Goal: Use online tool/utility

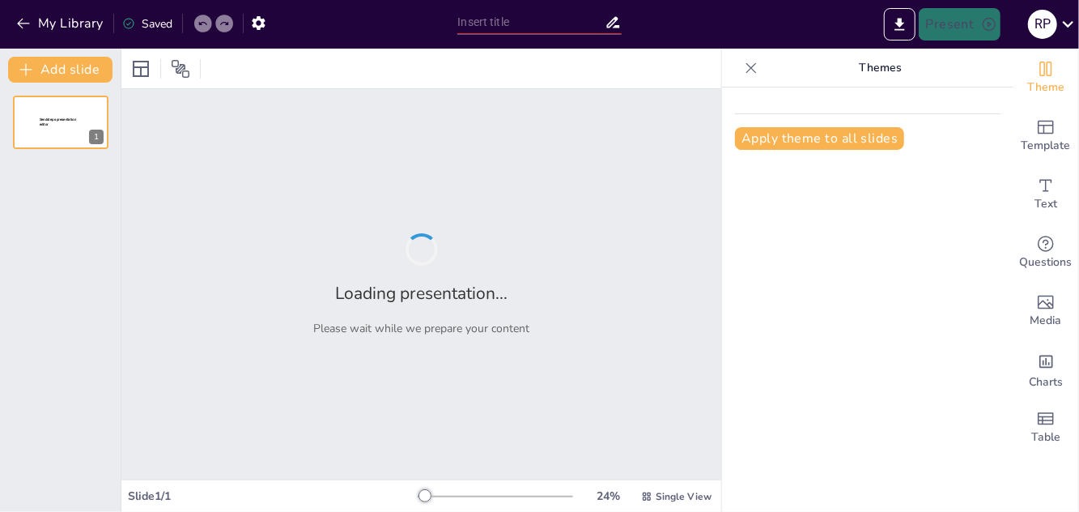
type input "The Human Respiratory System: Structure, Function, and Gas Exchange"
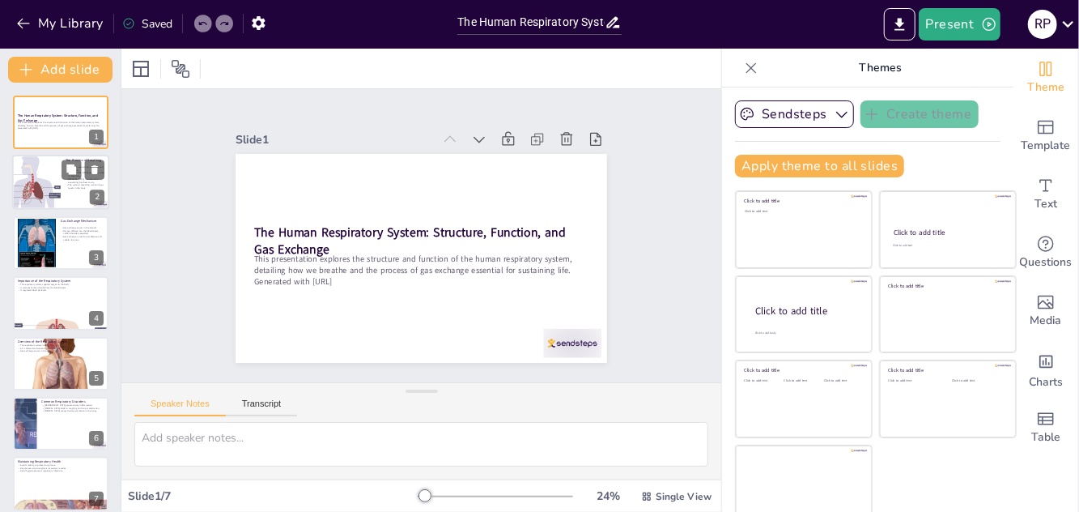
click at [71, 194] on div at bounding box center [60, 182] width 97 height 55
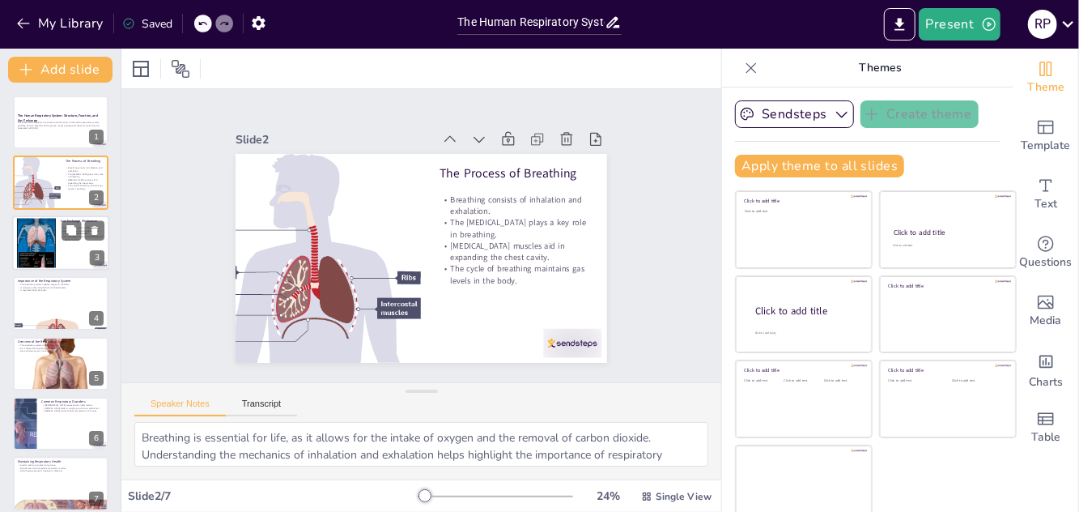
click at [49, 256] on div at bounding box center [36, 242] width 39 height 87
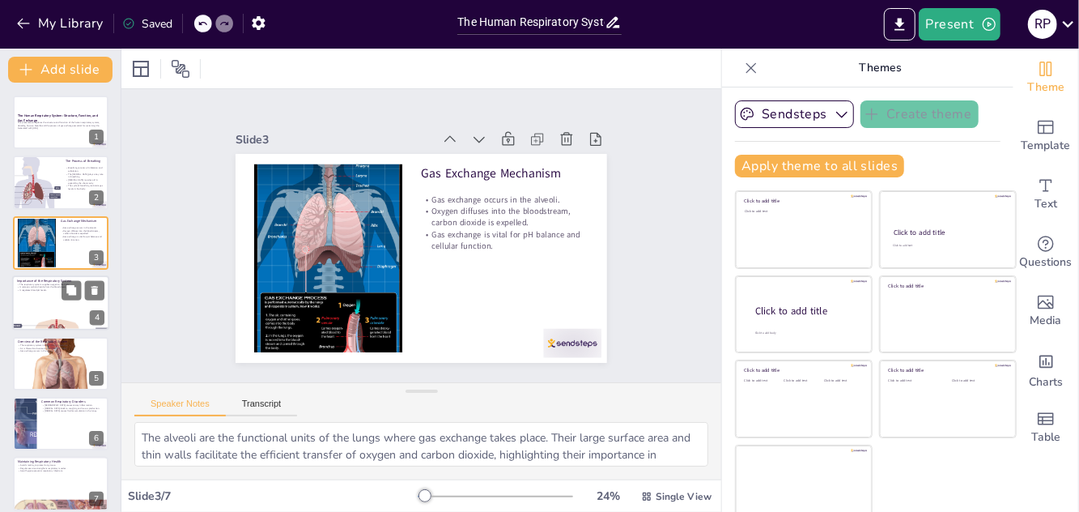
click at [52, 307] on div at bounding box center [60, 302] width 97 height 55
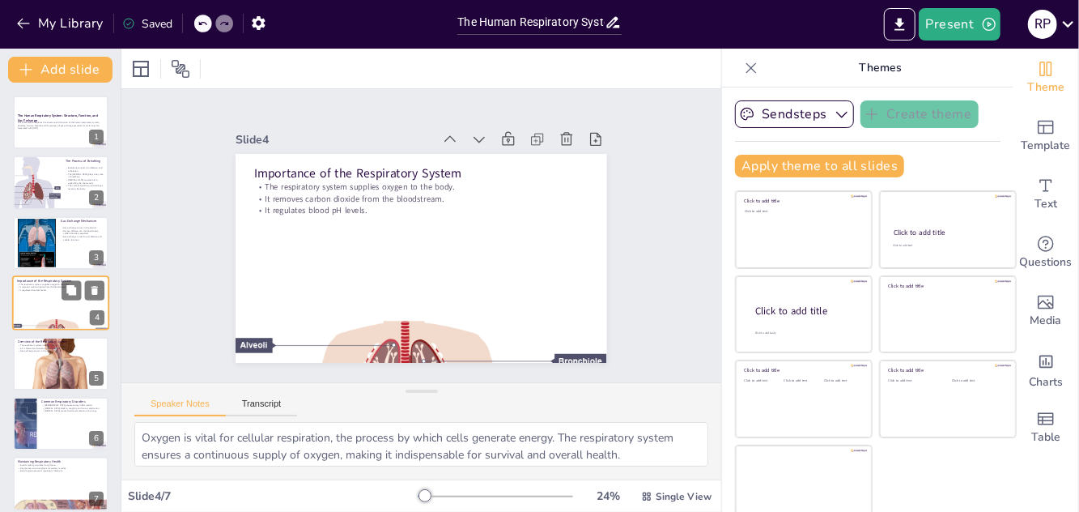
scroll to position [6, 0]
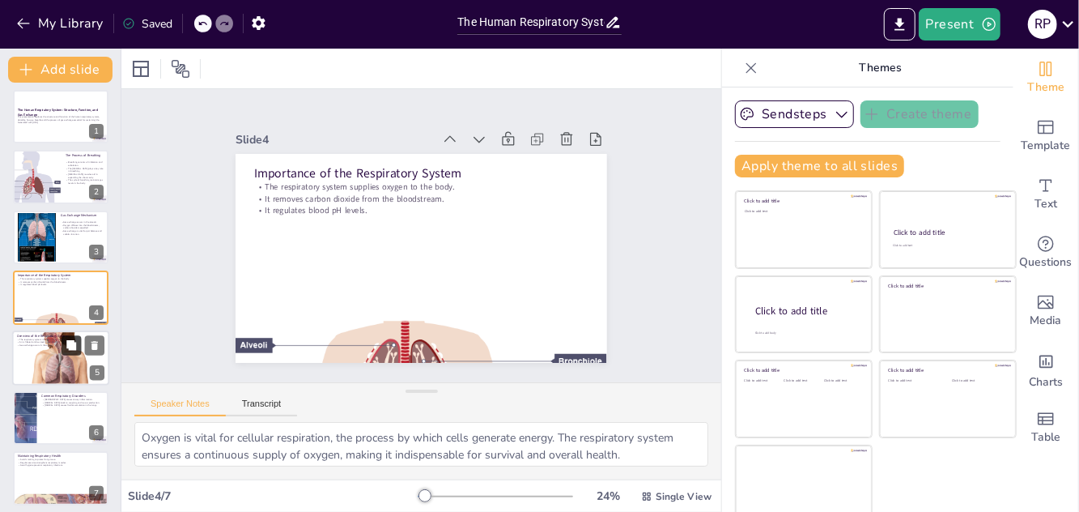
click at [64, 349] on button at bounding box center [71, 344] width 19 height 19
type textarea "Understanding the anatomy of the respiratory system is crucial for grasping how…"
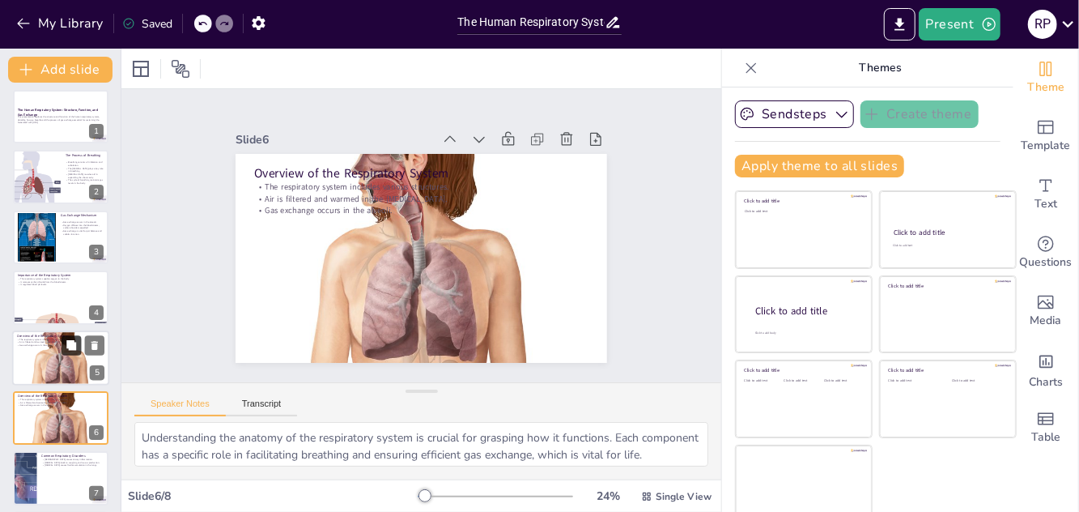
scroll to position [72, 0]
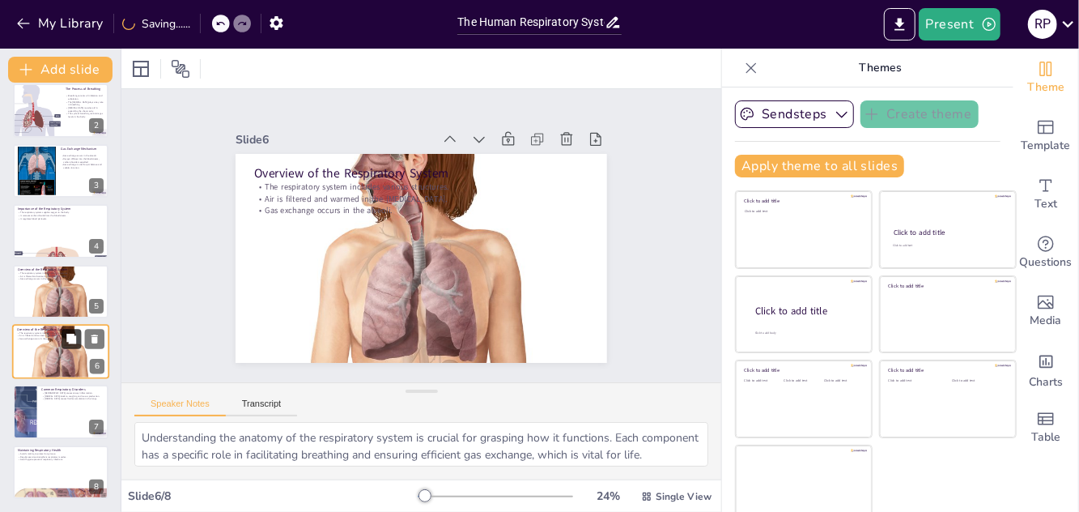
click at [66, 348] on button at bounding box center [71, 338] width 19 height 19
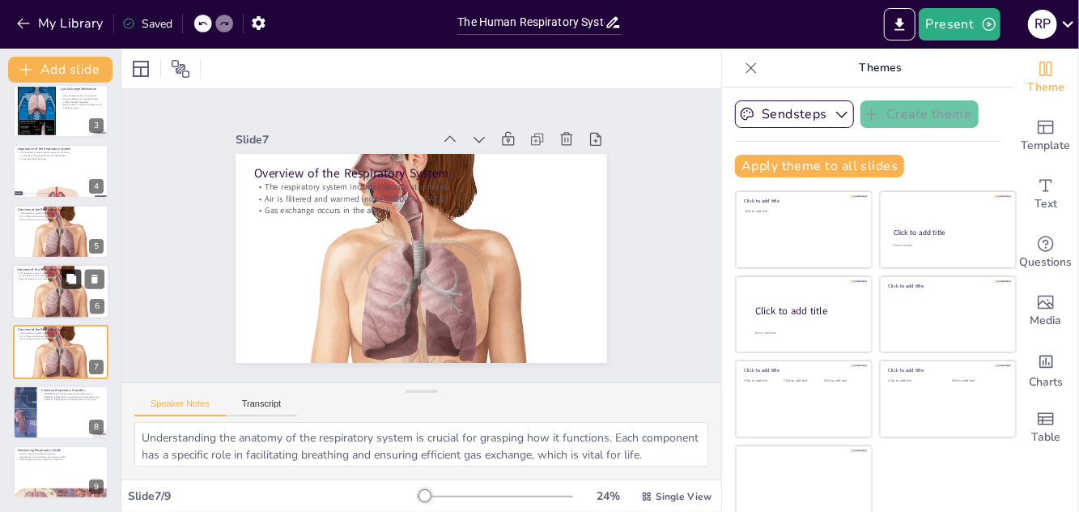
scroll to position [0, 0]
